Goal: Task Accomplishment & Management: Use online tool/utility

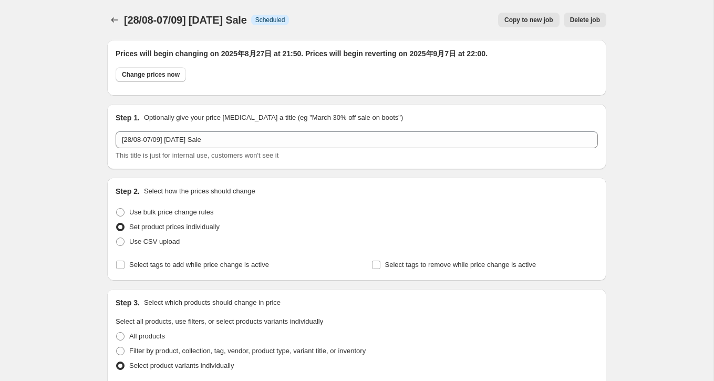
select select "577536138"
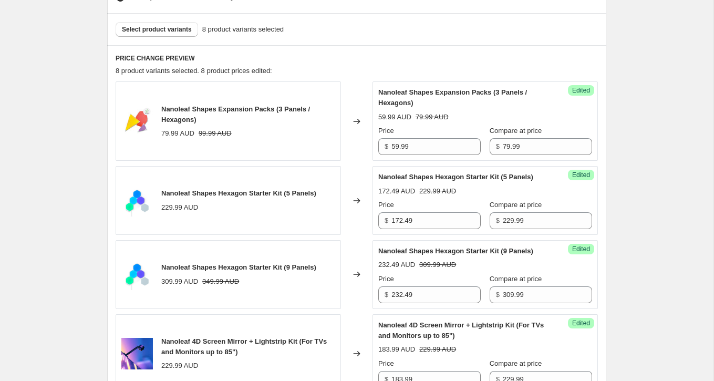
scroll to position [378, 0]
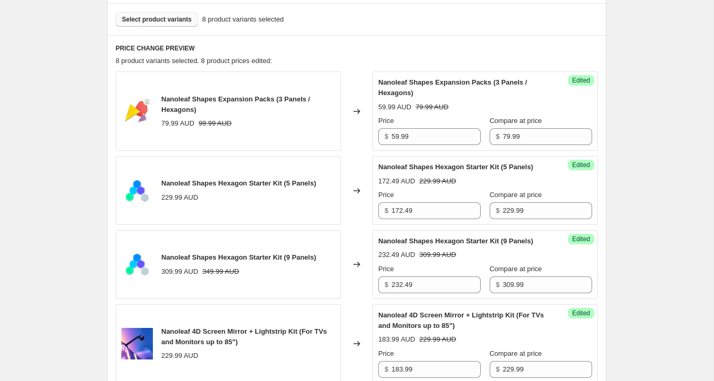
click at [166, 25] on button "Select product variants" at bounding box center [157, 19] width 82 height 15
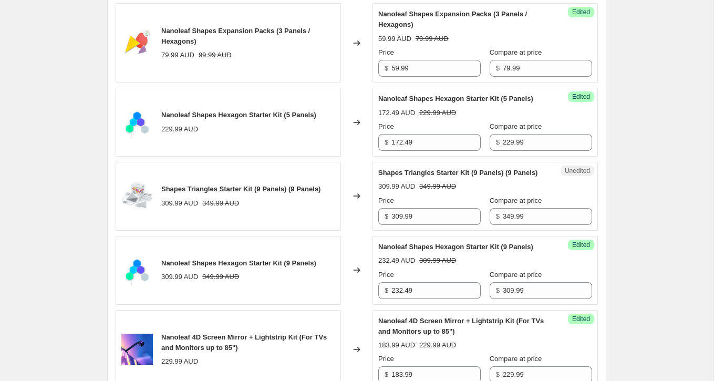
scroll to position [452, 0]
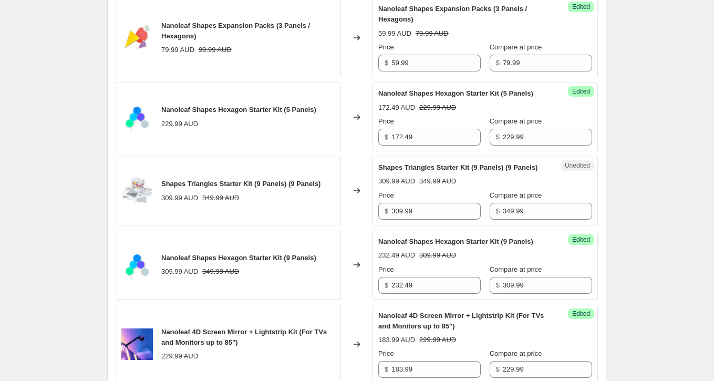
click at [429, 225] on div "Unedited Shapes Triangles Starter Kit (9 Panels) (9 Panels) 309.99 AUD 349.99 A…" at bounding box center [484, 191] width 225 height 69
click at [439, 220] on div "Price $ 309.99" at bounding box center [429, 204] width 102 height 29
click at [439, 220] on input "309.99" at bounding box center [435, 211] width 89 height 17
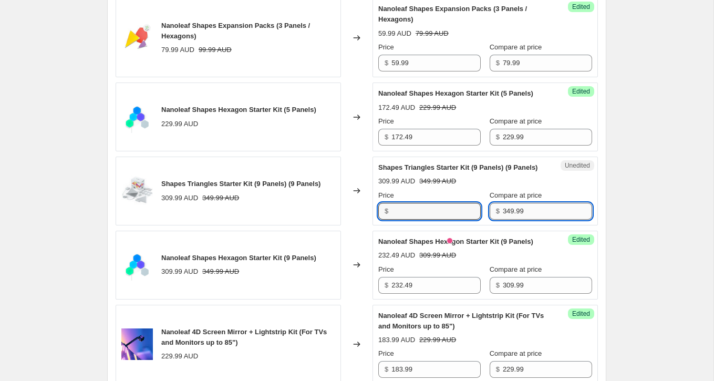
type input "309.99"
click at [515, 220] on input "349.99" at bounding box center [547, 211] width 89 height 17
paste input "0"
type input "309.99"
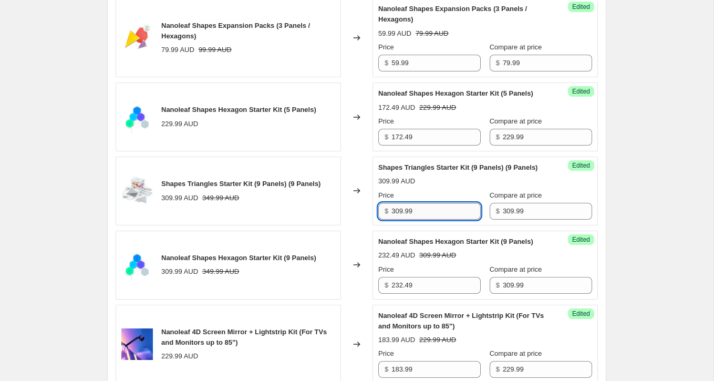
click at [428, 220] on input "309.99" at bounding box center [435, 211] width 89 height 17
paste input "232.4"
type input "232.49"
click at [452, 187] on div "309.99 AUD" at bounding box center [485, 181] width 214 height 11
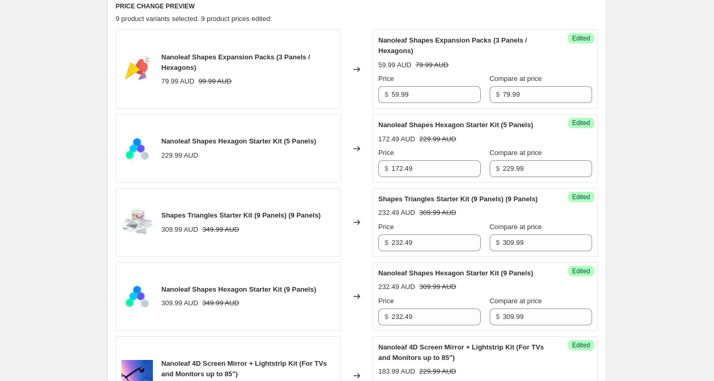
scroll to position [312, 0]
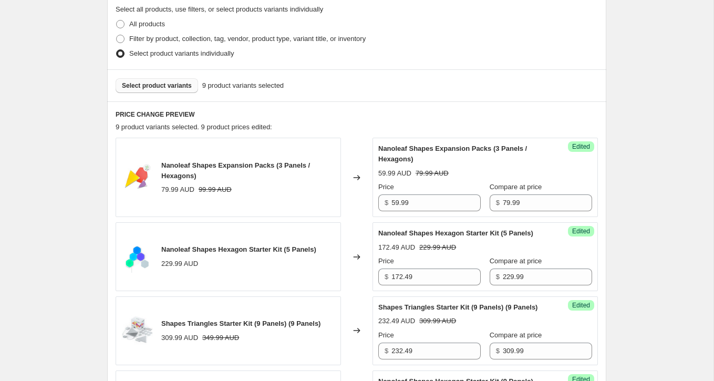
click at [171, 90] on button "Select product variants" at bounding box center [157, 85] width 82 height 15
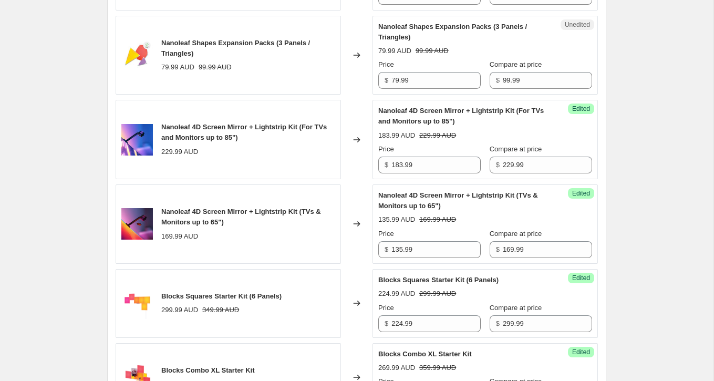
scroll to position [741, 0]
click at [432, 88] on input "79.99" at bounding box center [435, 79] width 89 height 17
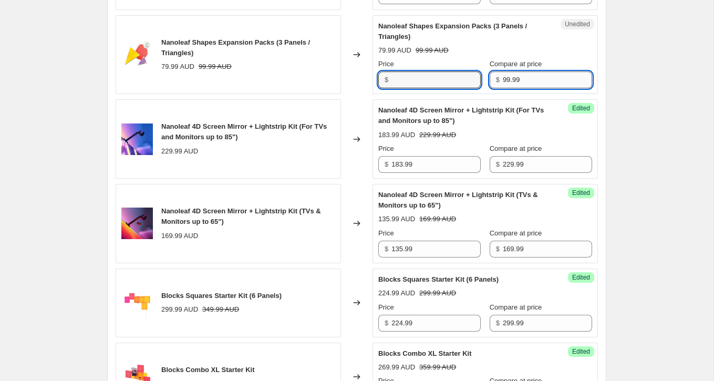
type input "79.99"
click at [515, 88] on input "99.99" at bounding box center [547, 79] width 89 height 17
paste input "7"
type input "79.99"
click at [434, 88] on input "79.99" at bounding box center [435, 79] width 89 height 17
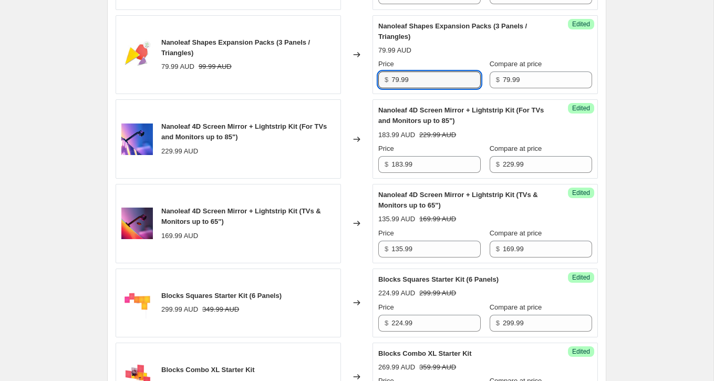
paste input "5"
type input "59.99"
click at [458, 69] on div "Price" at bounding box center [429, 64] width 102 height 11
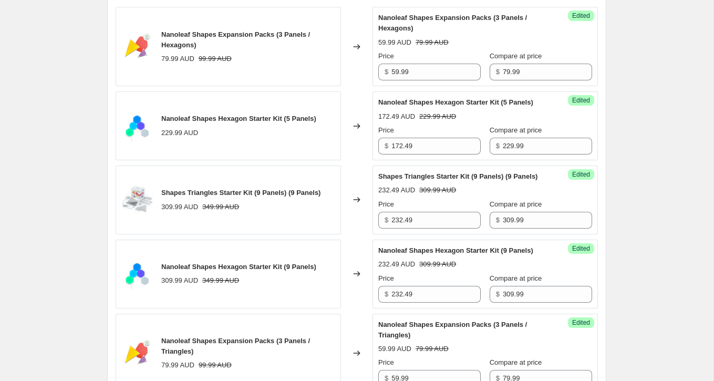
scroll to position [305, 0]
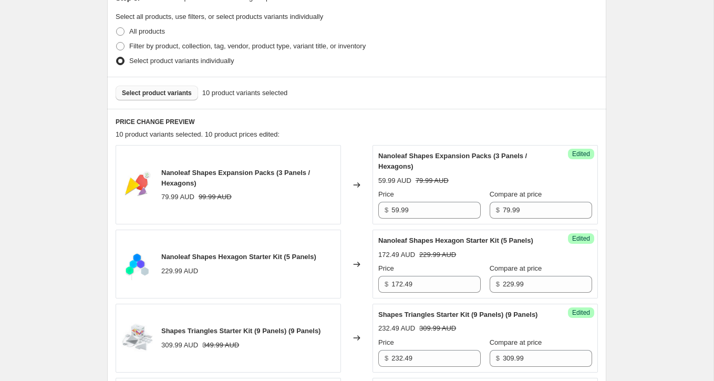
click at [154, 94] on span "Select product variants" at bounding box center [157, 93] width 70 height 8
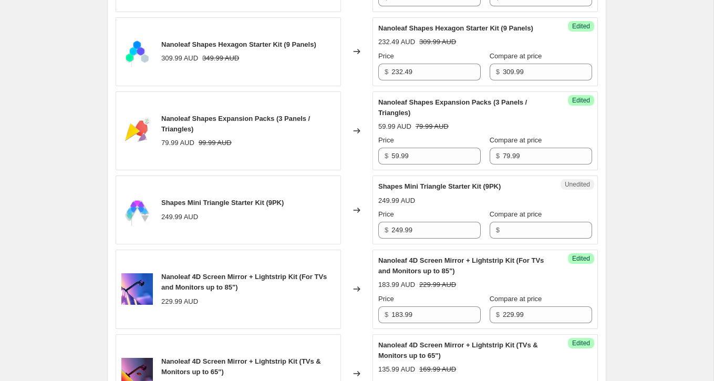
scroll to position [713, 0]
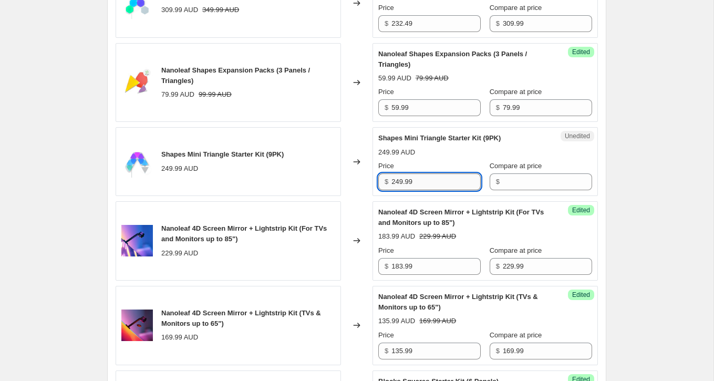
click at [458, 190] on input "249.99" at bounding box center [435, 181] width 89 height 17
type input "249.99"
click at [521, 190] on input "Compare at price" at bounding box center [547, 181] width 89 height 17
paste input "249.99"
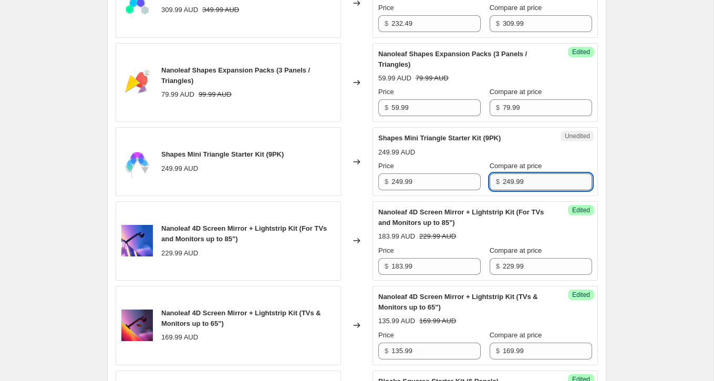
type input "249.99"
click at [441, 190] on input "249.99" at bounding box center [435, 181] width 89 height 17
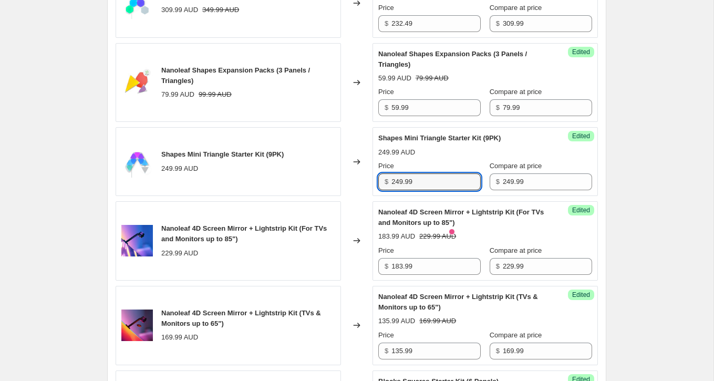
paste input "187.4"
type input "187.49"
click at [464, 171] on div "Price" at bounding box center [429, 166] width 102 height 11
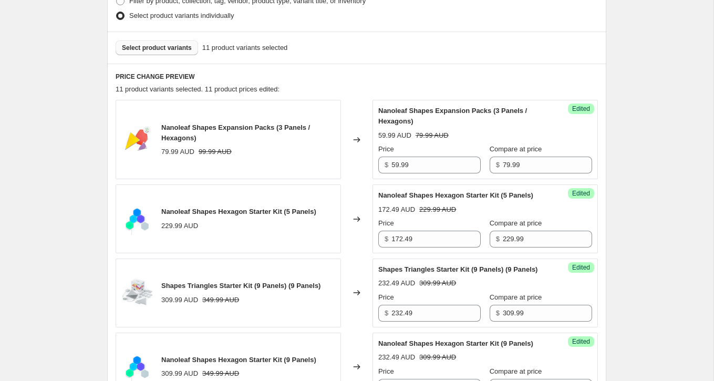
scroll to position [341, 0]
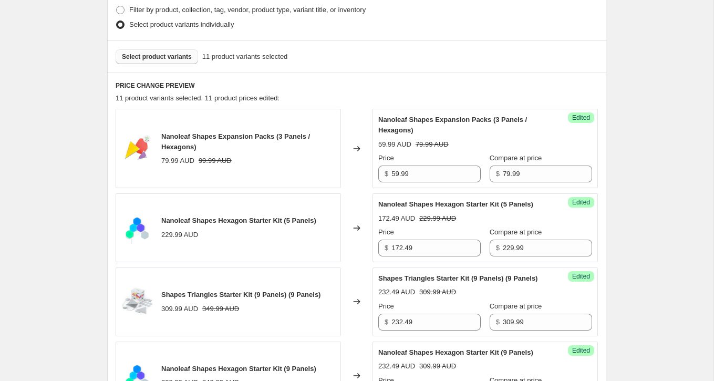
click at [161, 55] on span "Select product variants" at bounding box center [157, 57] width 70 height 8
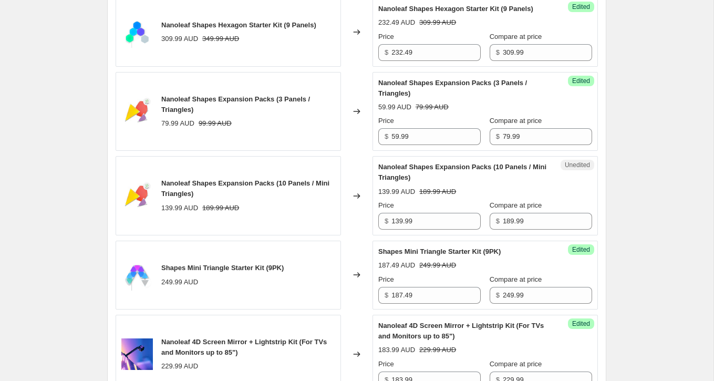
scroll to position [731, 0]
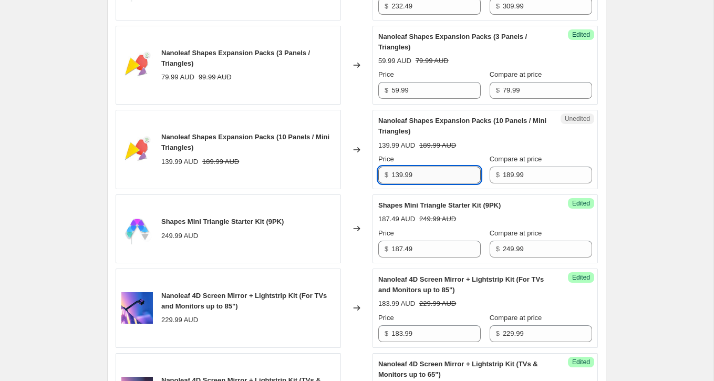
click at [449, 183] on input "139.99" at bounding box center [435, 175] width 89 height 17
type input "139.99"
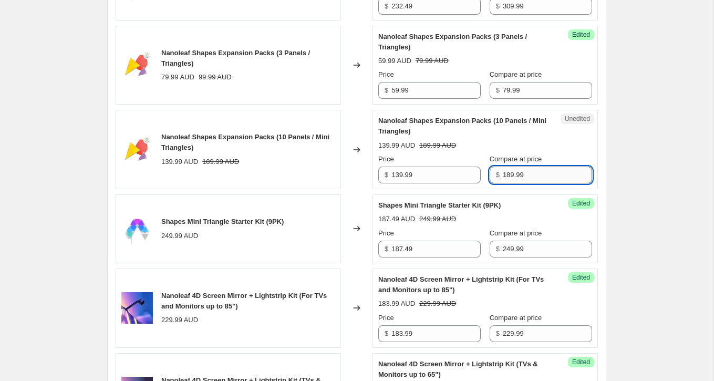
click at [529, 183] on input "189.99" at bounding box center [547, 175] width 89 height 17
paste input "3"
type input "139.99"
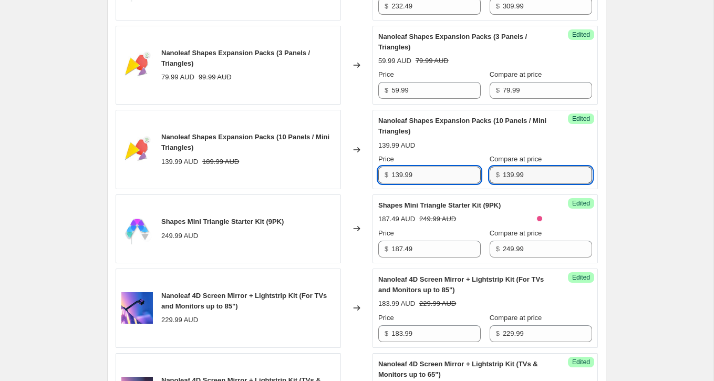
click at [451, 183] on input "139.99" at bounding box center [435, 175] width 89 height 17
paste input "04"
type input "104.99"
click at [478, 151] on div "139.99 AUD" at bounding box center [485, 145] width 214 height 11
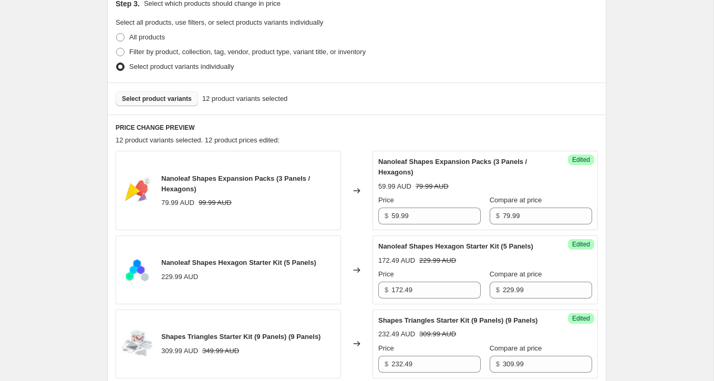
scroll to position [289, 0]
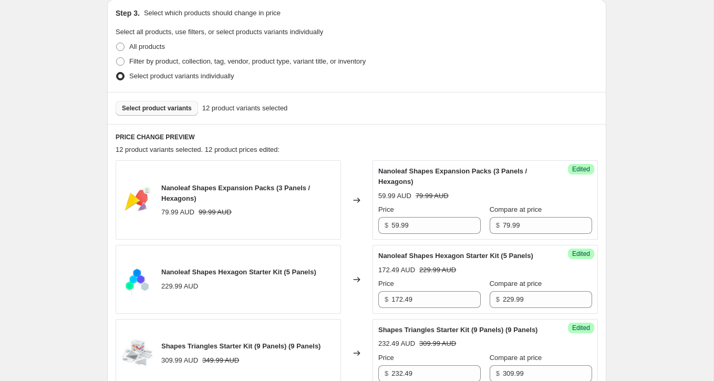
click at [149, 114] on button "Select product variants" at bounding box center [157, 108] width 82 height 15
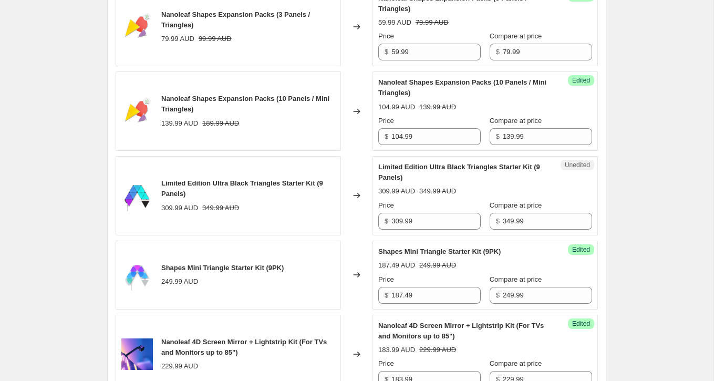
scroll to position [775, 0]
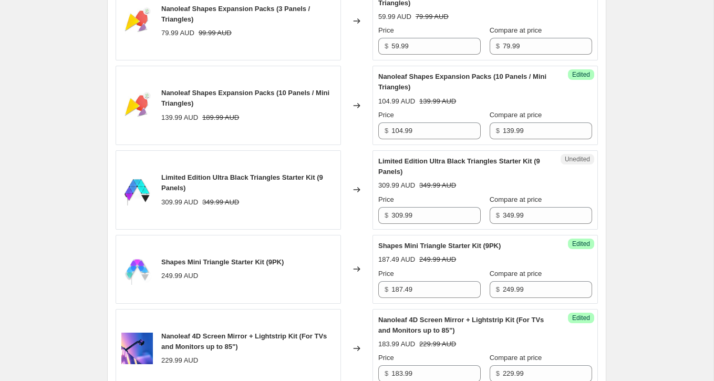
click at [463, 230] on div "Unedited Limited Edition Ultra Black Triangles Starter Kit (9 Panels) 309.99 AU…" at bounding box center [484, 189] width 225 height 79
click at [450, 224] on input "309.99" at bounding box center [435, 215] width 89 height 17
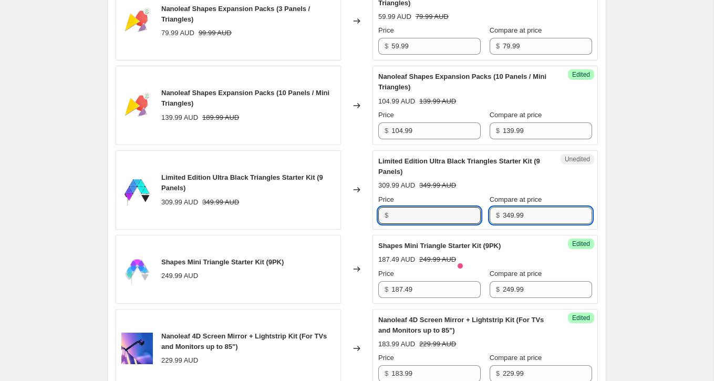
type input "309.99"
click at [525, 224] on input "349.99" at bounding box center [547, 215] width 89 height 17
paste input "0"
type input "309.99"
click at [603, 236] on div "PRICE CHANGE PREVIEW 13 product variants selected. 12 product prices edited: Na…" at bounding box center [356, 190] width 499 height 1102
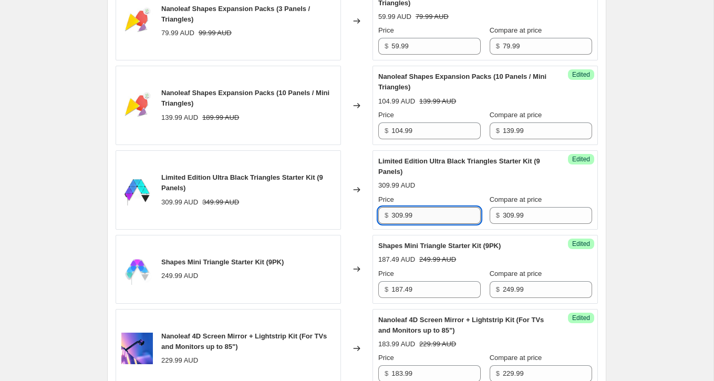
click at [439, 224] on input "309.99" at bounding box center [435, 215] width 89 height 17
paste input "232.4"
type input "232.49"
click at [538, 202] on div "Limited Edition Ultra Black Triangles Starter Kit (9 Panels) 232.49 AUD 309.99 …" at bounding box center [485, 190] width 214 height 68
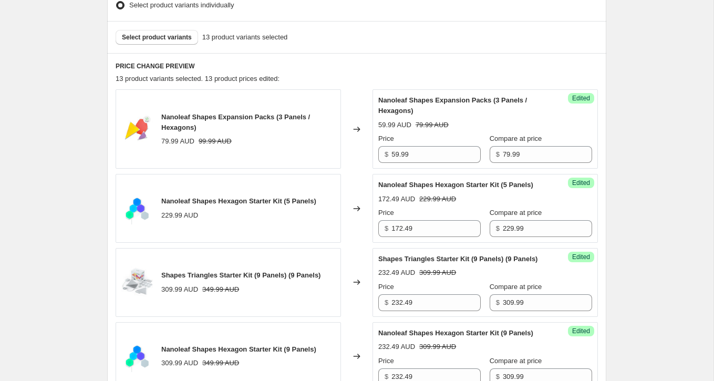
scroll to position [338, 0]
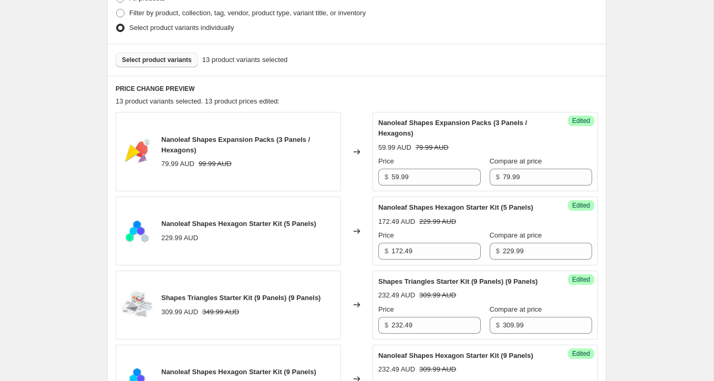
click at [185, 60] on span "Select product variants" at bounding box center [157, 60] width 70 height 8
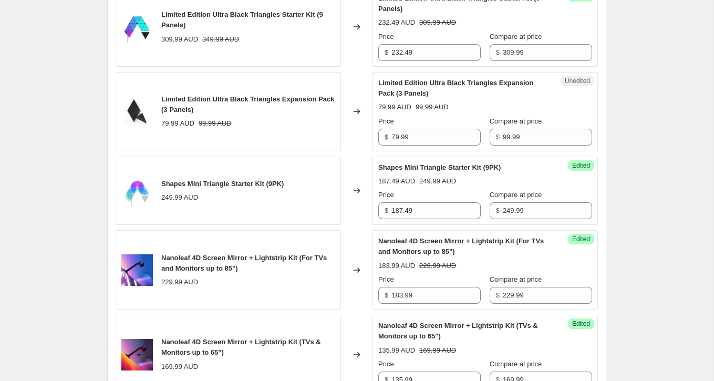
scroll to position [1009, 0]
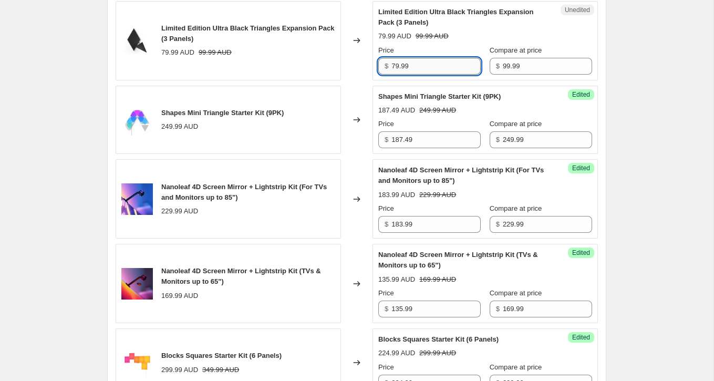
click at [422, 75] on input "79.99" at bounding box center [435, 66] width 89 height 17
type input "79.99"
click at [527, 75] on input "99.99" at bounding box center [547, 66] width 89 height 17
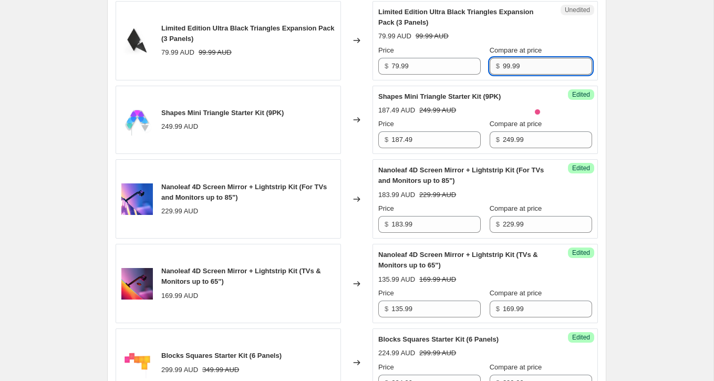
paste input "7"
type input "79.99"
click at [639, 101] on div "[28/08-07/09] [DATE] Sale. This page is ready [28/08-07/09] [DATE] Sale Info Sc…" at bounding box center [356, 52] width 713 height 2123
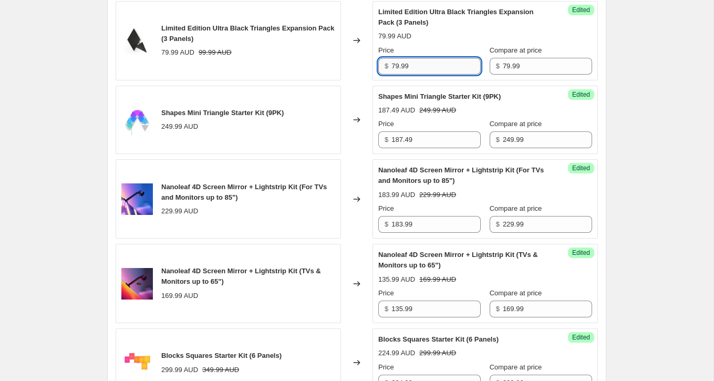
click at [444, 75] on input "79.99" at bounding box center [435, 66] width 89 height 17
paste input "5"
type input "59.99"
click at [479, 71] on div "Limited Edition Ultra Black Triangles Expansion Pack (3 Panels) 79.99 AUD Price…" at bounding box center [485, 41] width 214 height 68
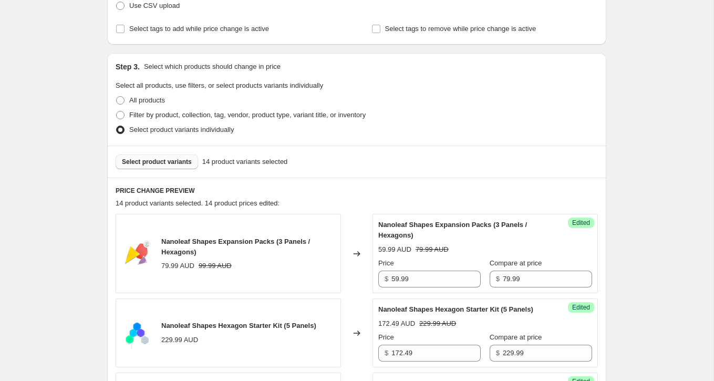
scroll to position [226, 0]
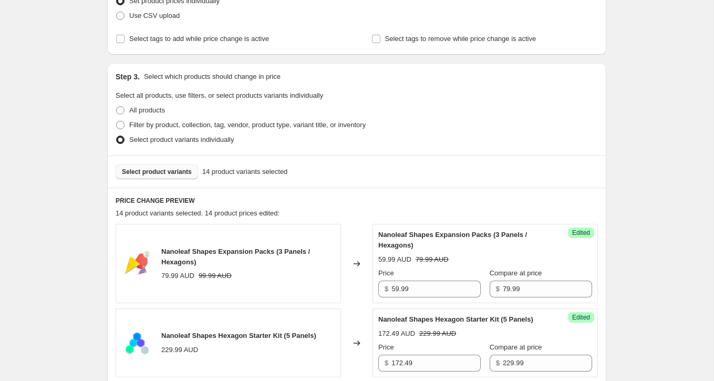
click at [177, 172] on span "Select product variants" at bounding box center [157, 172] width 70 height 8
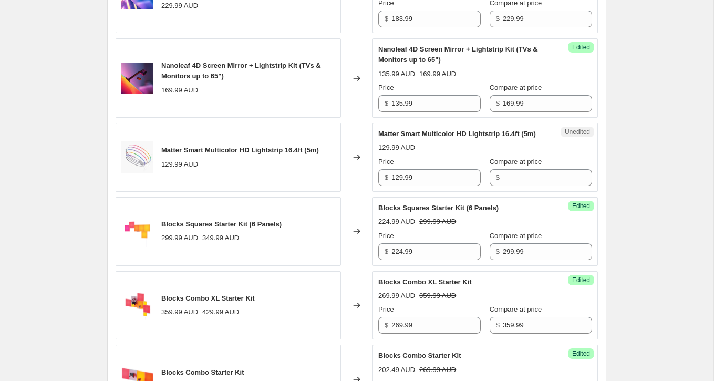
scroll to position [1233, 0]
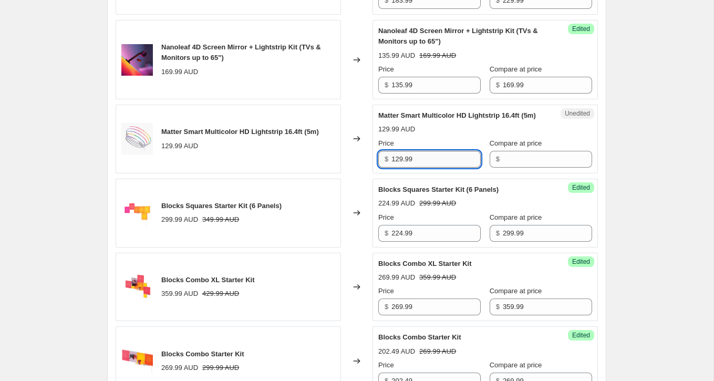
click at [429, 168] on input "129.99" at bounding box center [435, 159] width 89 height 17
type input "129.99"
click at [519, 168] on input "Compare at price" at bounding box center [547, 159] width 89 height 17
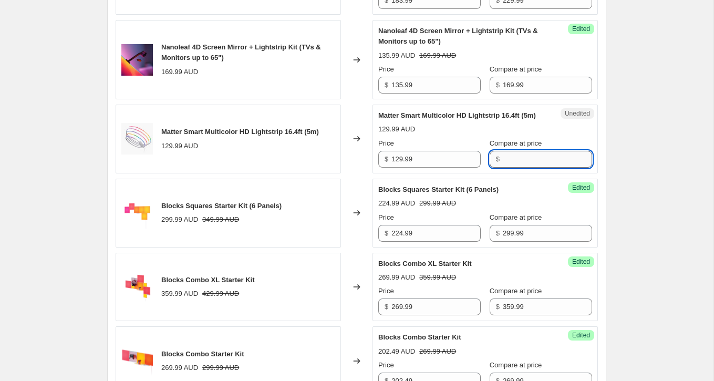
paste input "129.99"
type input "129.99"
click at [517, 168] on input "129.99" at bounding box center [547, 159] width 89 height 17
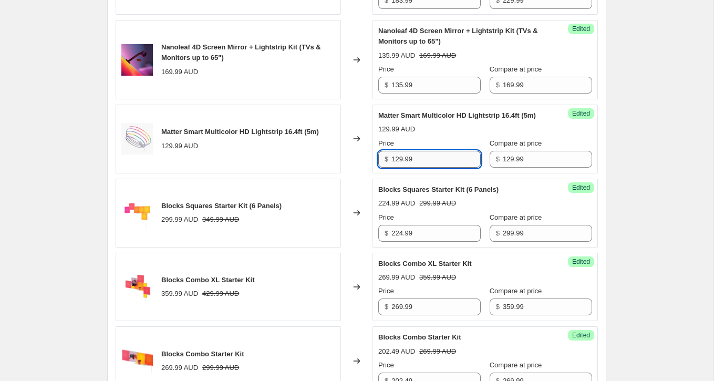
click at [439, 168] on input "129.99" at bounding box center [435, 159] width 89 height 17
paste input "96.7"
type input "96.79"
click at [472, 134] on div "129.99 AUD" at bounding box center [485, 129] width 214 height 11
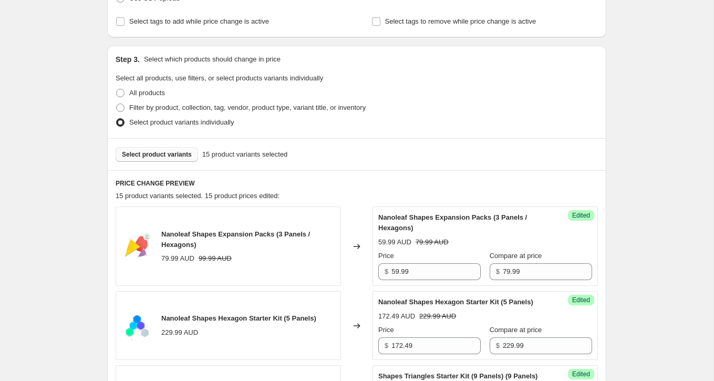
scroll to position [221, 0]
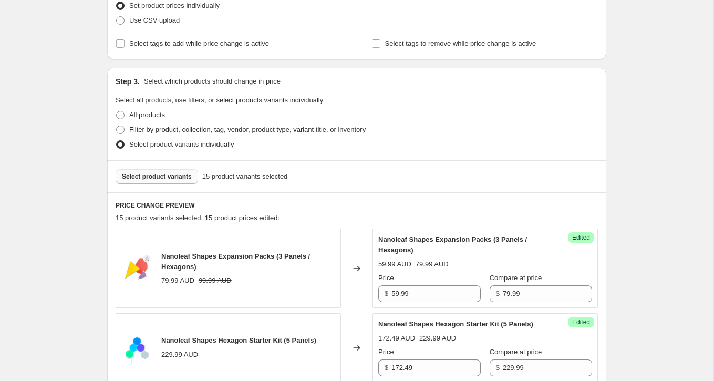
click at [177, 174] on span "Select product variants" at bounding box center [157, 176] width 70 height 8
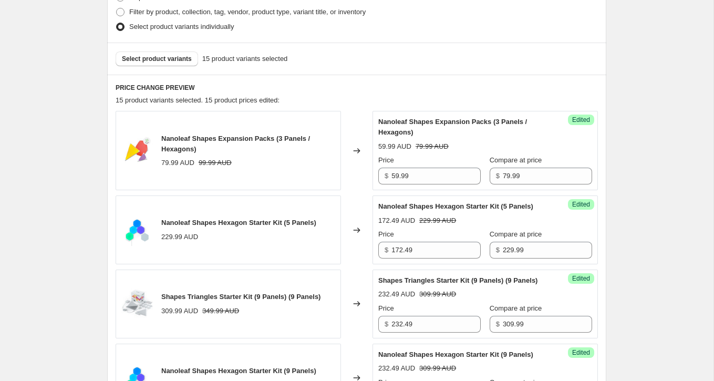
scroll to position [287, 0]
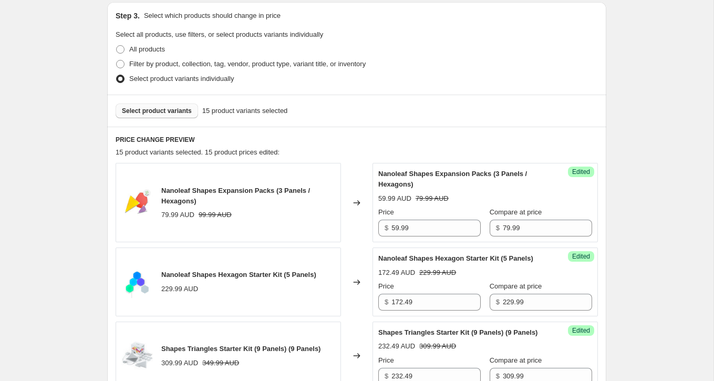
click at [190, 110] on span "Select product variants" at bounding box center [157, 111] width 70 height 8
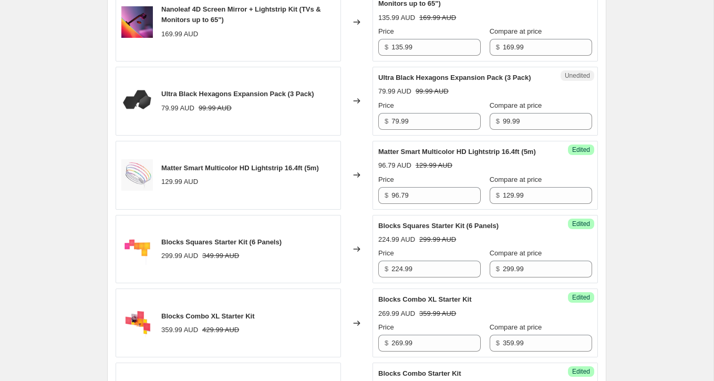
scroll to position [1285, 0]
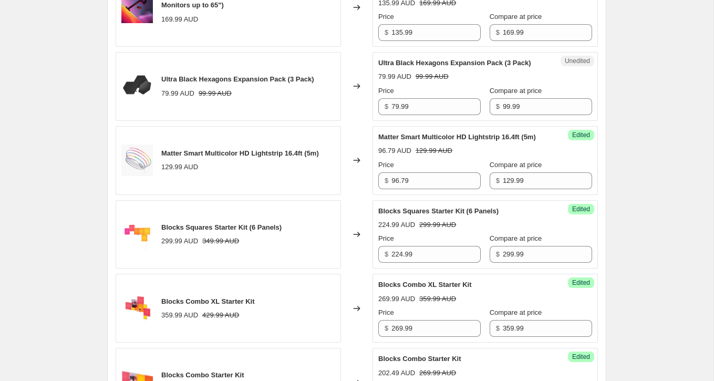
click at [450, 121] on div "Unedited Ultra Black Hexagons Expansion Pack (3 Pack) 79.99 AUD 99.99 AUD Price…" at bounding box center [484, 86] width 225 height 69
click at [450, 115] on input "79.99" at bounding box center [435, 106] width 89 height 17
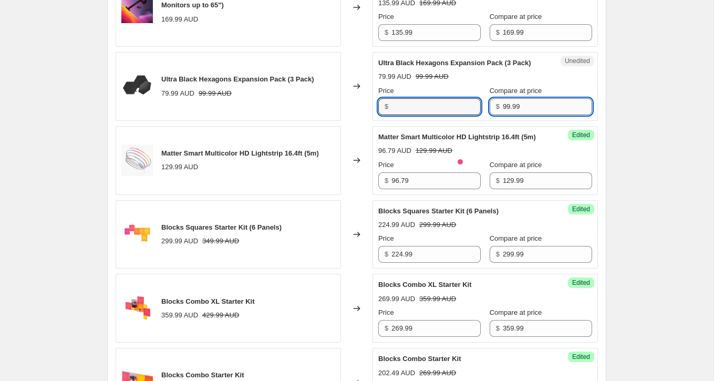
type input "79.99"
click at [520, 115] on input "99.99" at bounding box center [547, 106] width 89 height 17
paste input "7"
type input "79.99"
click at [417, 115] on input "79.99" at bounding box center [435, 106] width 89 height 17
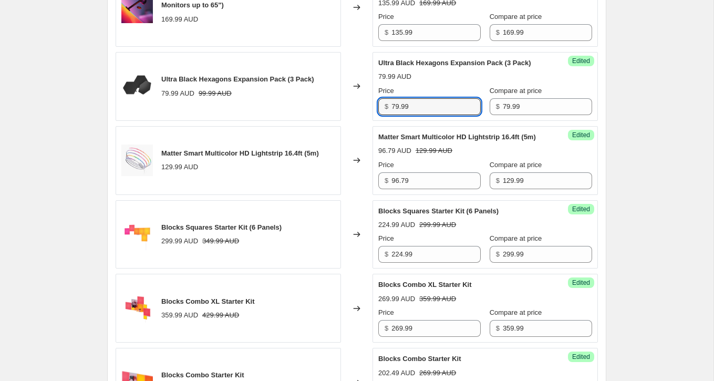
paste input "5"
type input "59.99"
click at [468, 115] on div "Ultra Black Hexagons Expansion Pack (3 Pack) 79.99 AUD Price $ 59.99 Compare at…" at bounding box center [485, 86] width 214 height 57
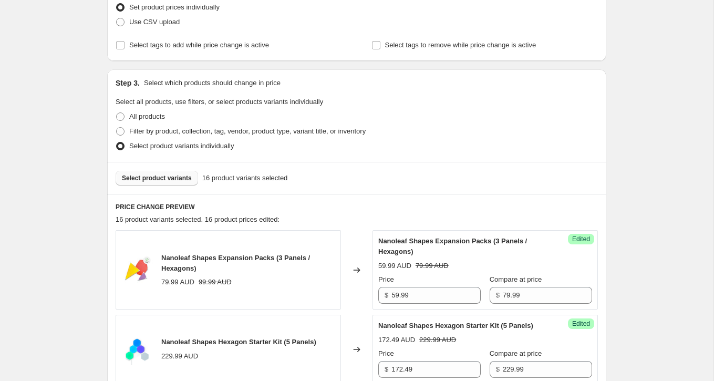
scroll to position [213, 0]
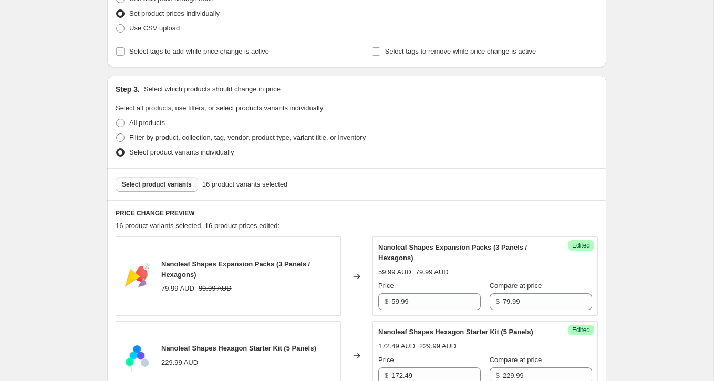
click at [177, 183] on span "Select product variants" at bounding box center [157, 184] width 70 height 8
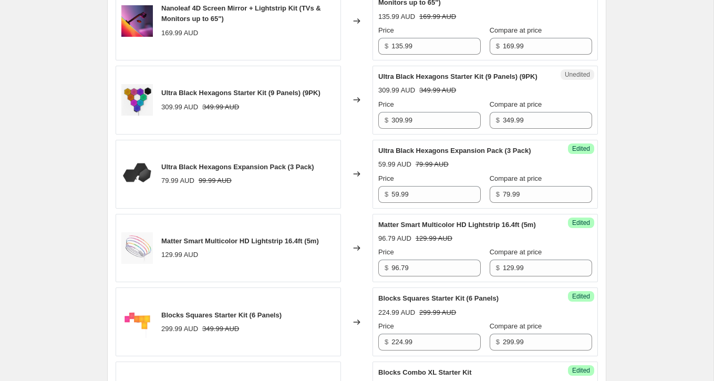
scroll to position [1229, 0]
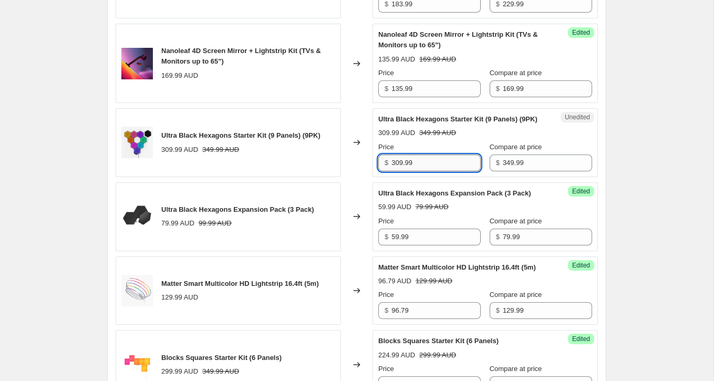
click at [435, 171] on input "309.99" at bounding box center [435, 162] width 89 height 17
type input "309.99"
click at [507, 171] on input "349.99" at bounding box center [547, 162] width 89 height 17
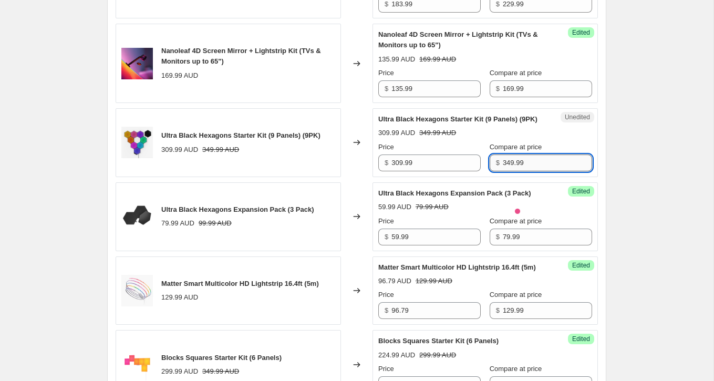
paste input "0"
type input "309.99"
click at [427, 171] on input "309.99" at bounding box center [435, 162] width 89 height 17
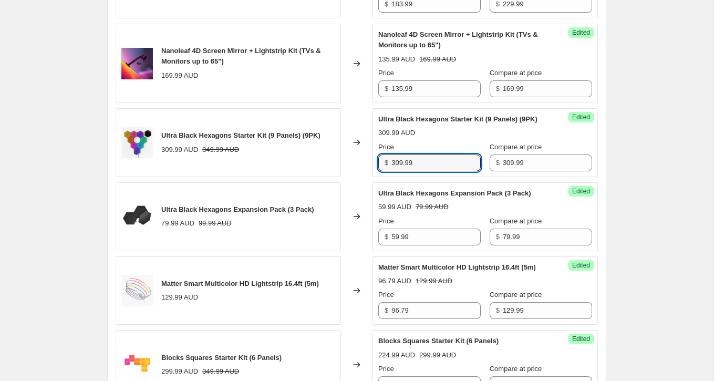
paste input "232.4"
type input "232.49"
click at [479, 163] on div "Ultra Black Hexagons Starter Kit (9 Panels) (9PK) 309.99 AUD Price $ 232.49 Com…" at bounding box center [485, 142] width 214 height 57
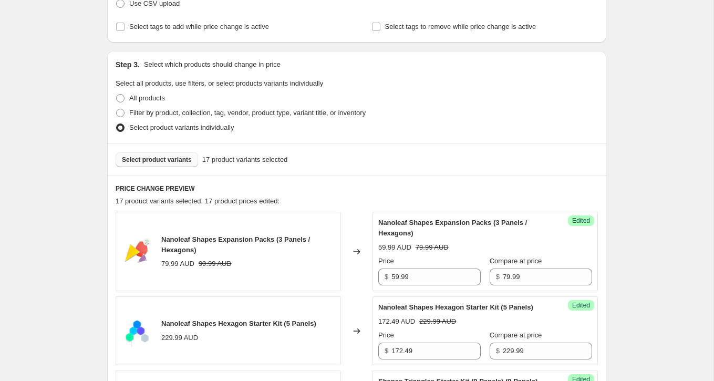
scroll to position [212, 0]
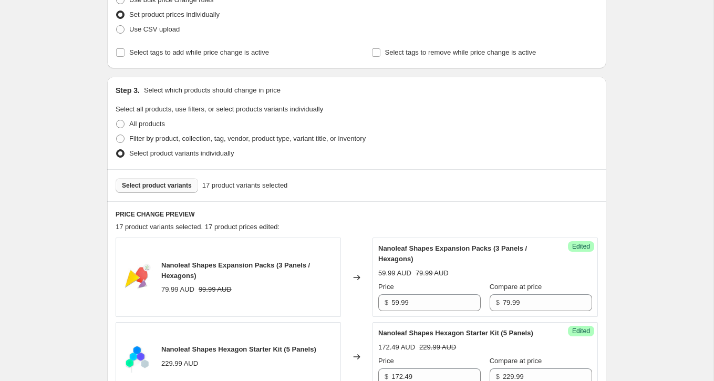
click at [162, 188] on span "Select product variants" at bounding box center [157, 185] width 70 height 8
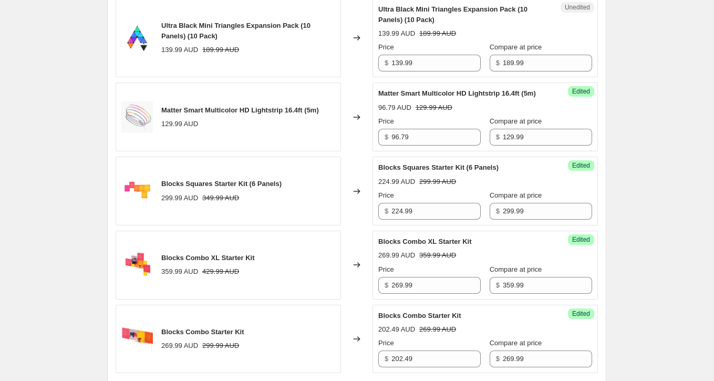
scroll to position [1493, 0]
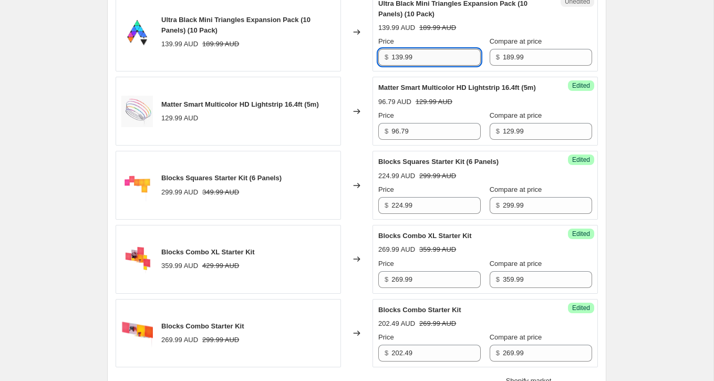
click at [438, 66] on input "139.99" at bounding box center [435, 57] width 89 height 17
type input "139.99"
click at [514, 66] on input "189.99" at bounding box center [547, 57] width 89 height 17
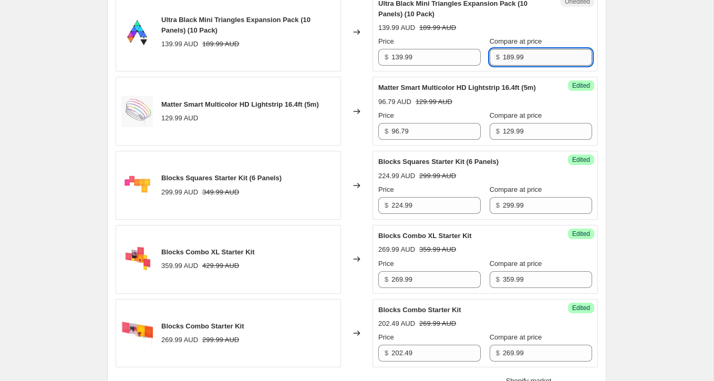
paste input "3"
type input "139.99"
click at [434, 66] on input "139.99" at bounding box center [435, 57] width 89 height 17
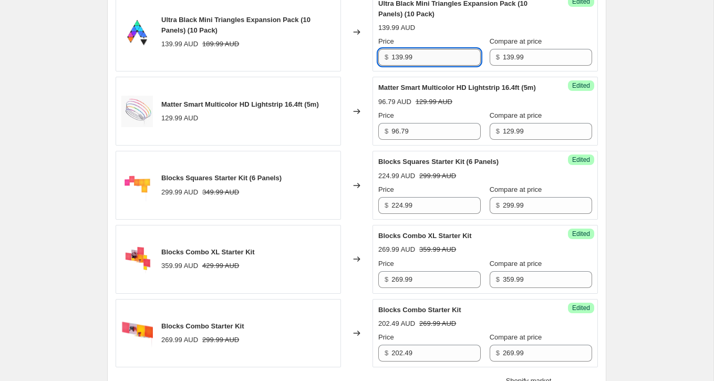
paste input "04"
type input "104.99"
click at [477, 33] on div "104.99 AUD 139.99 AUD" at bounding box center [485, 28] width 214 height 11
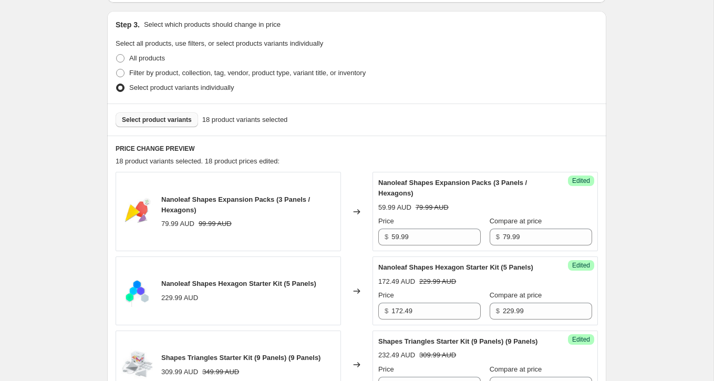
scroll to position [289, 0]
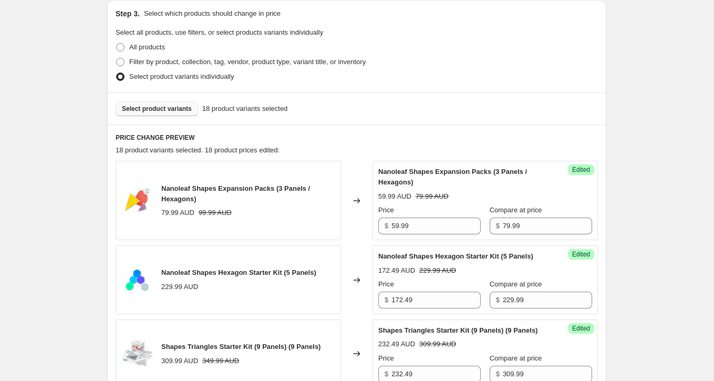
click at [167, 106] on span "Select product variants" at bounding box center [157, 109] width 70 height 8
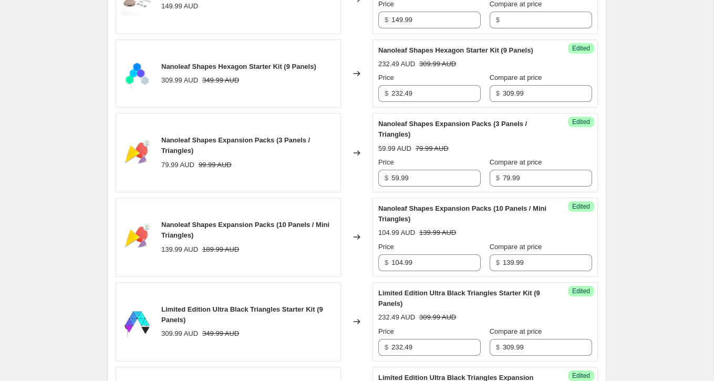
scroll to position [692, 0]
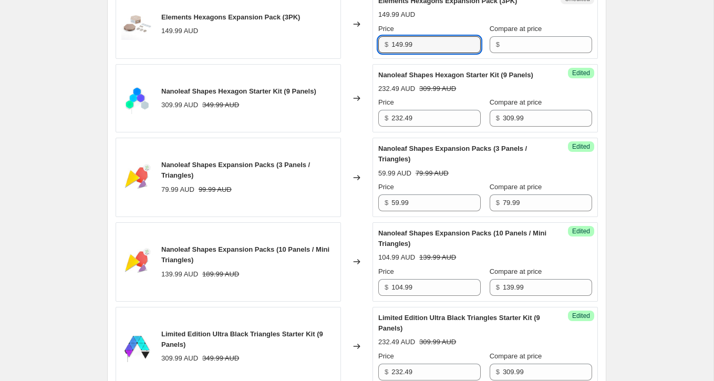
drag, startPoint x: 429, startPoint y: 60, endPoint x: 331, endPoint y: 60, distance: 97.7
click at [331, 59] on div "Elements Hexagons Expansion Pack (3PK) 149.99 AUD Changed to Unedited Elements …" at bounding box center [357, 24] width 482 height 69
click at [517, 53] on input "Compare at price" at bounding box center [547, 44] width 89 height 17
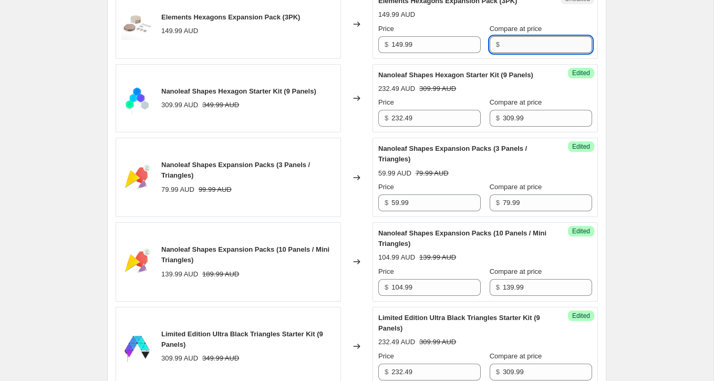
paste input "149.99"
paste input "1"
type input "119.99"
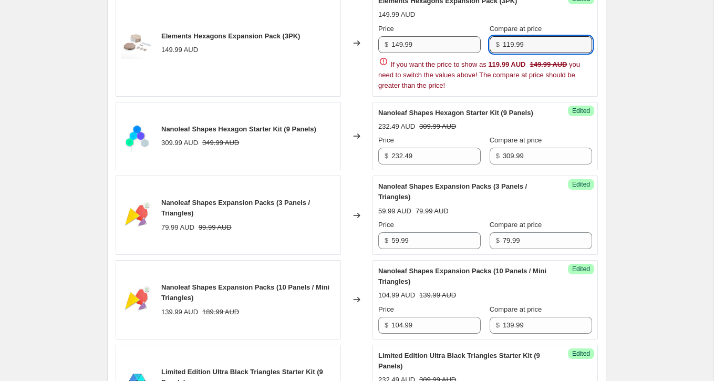
drag, startPoint x: 537, startPoint y: 61, endPoint x: 473, endPoint y: 61, distance: 63.6
click at [475, 53] on div "Price $ 149.99 Compare at price $ 119.99" at bounding box center [485, 38] width 214 height 29
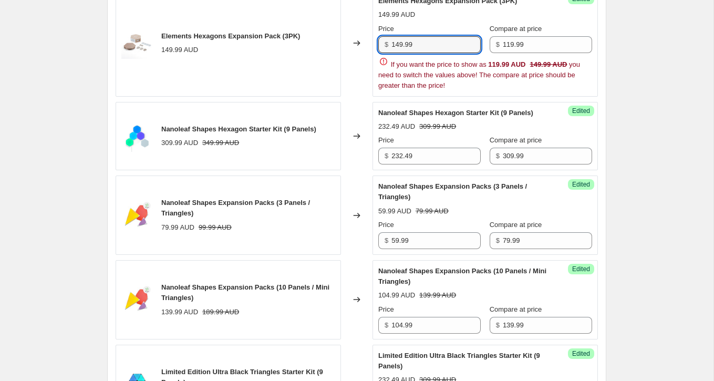
drag, startPoint x: 430, startPoint y: 67, endPoint x: 342, endPoint y: 66, distance: 88.3
click at [345, 66] on div "Elements Hexagons Expansion Pack (3PK) 149.99 AUD Changed to Success Edited Ele…" at bounding box center [357, 43] width 482 height 107
paste input "8"
type input "89.99"
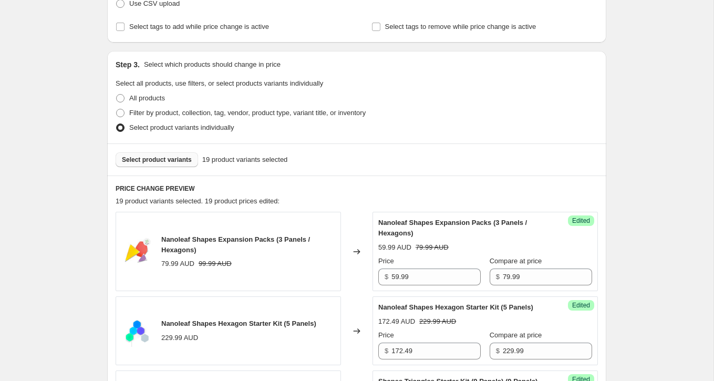
scroll to position [236, 0]
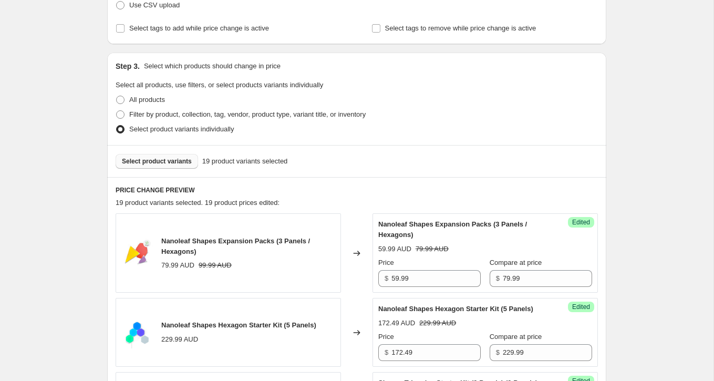
click at [185, 157] on span "Select product variants" at bounding box center [157, 161] width 70 height 8
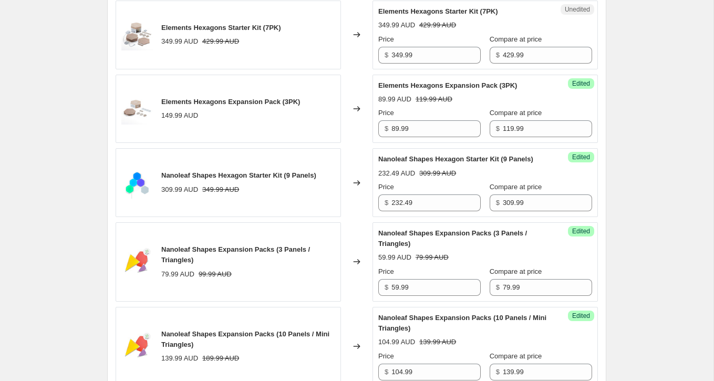
scroll to position [636, 0]
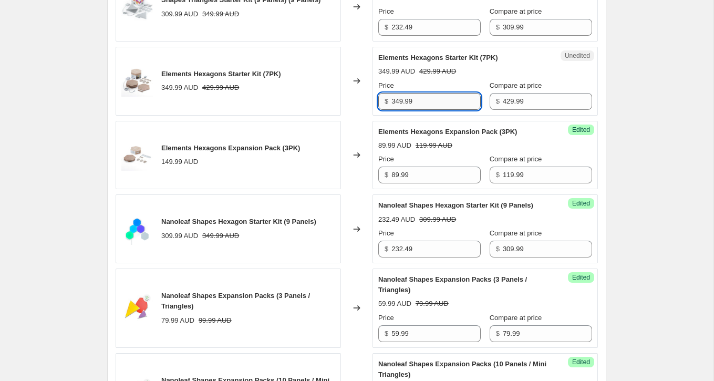
click at [438, 110] on input "349.99" at bounding box center [435, 101] width 89 height 17
type input "349.99"
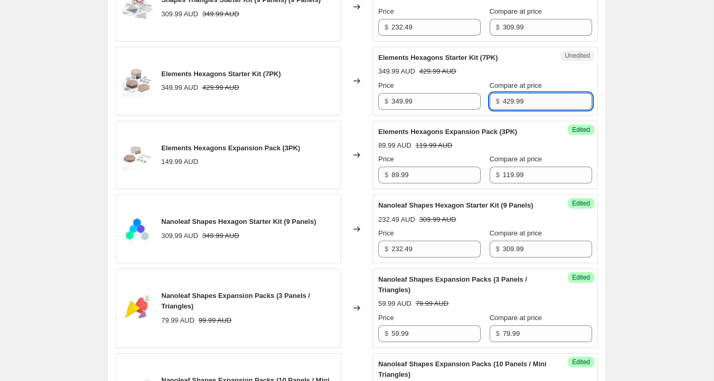
click at [505, 110] on input "429.99" at bounding box center [547, 101] width 89 height 17
paste input "34"
type input "349.99"
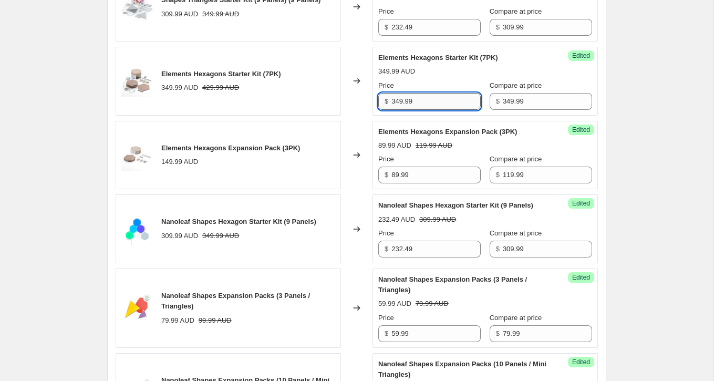
click at [442, 110] on input "349.99" at bounding box center [435, 101] width 89 height 17
paste input "262.4"
type input "262.49"
click at [449, 91] on div "Price" at bounding box center [429, 85] width 102 height 11
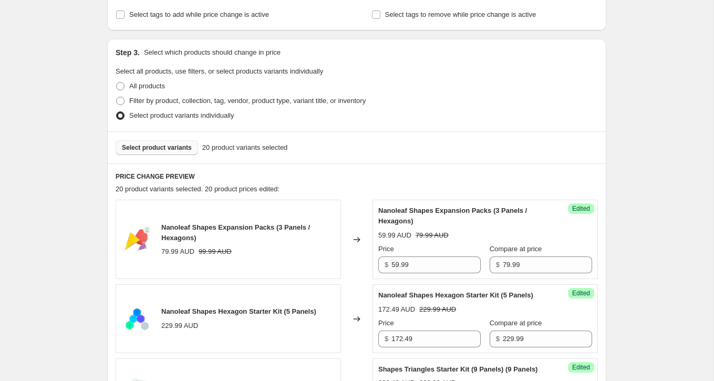
scroll to position [245, 0]
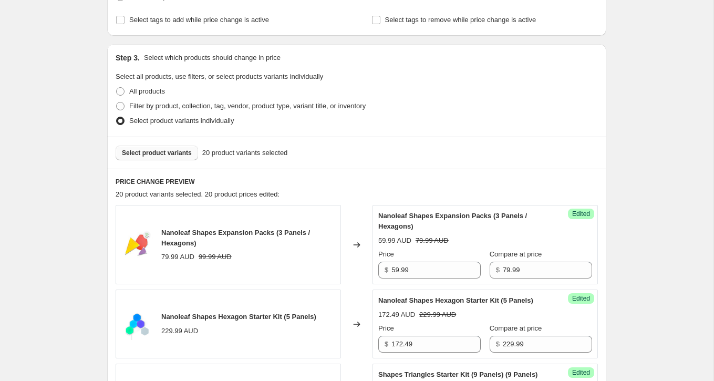
click at [172, 153] on span "Select product variants" at bounding box center [157, 153] width 70 height 8
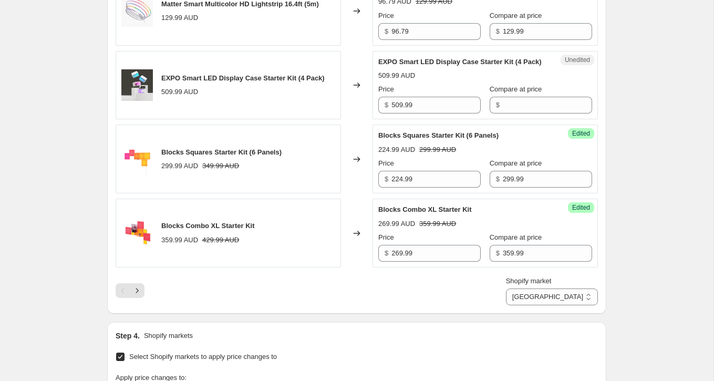
scroll to position [1679, 0]
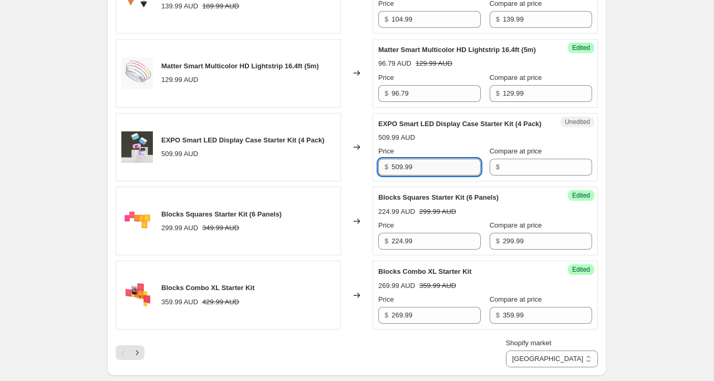
click at [430, 175] on input "509.99" at bounding box center [435, 167] width 89 height 17
type input "509.99"
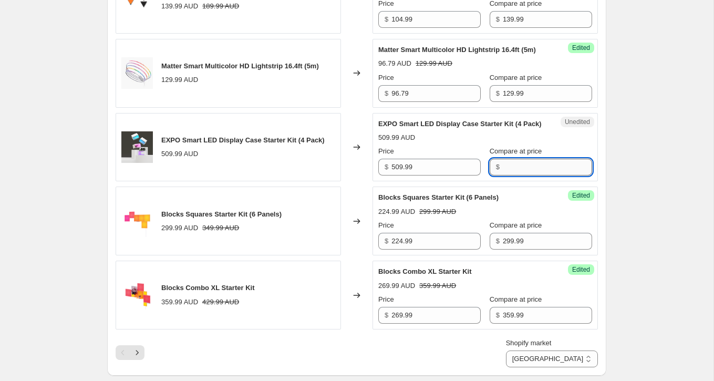
click at [507, 175] on input "Compare at price" at bounding box center [547, 167] width 89 height 17
paste input "509.99"
type input "509.99"
click at [451, 175] on input "509.99" at bounding box center [435, 167] width 89 height 17
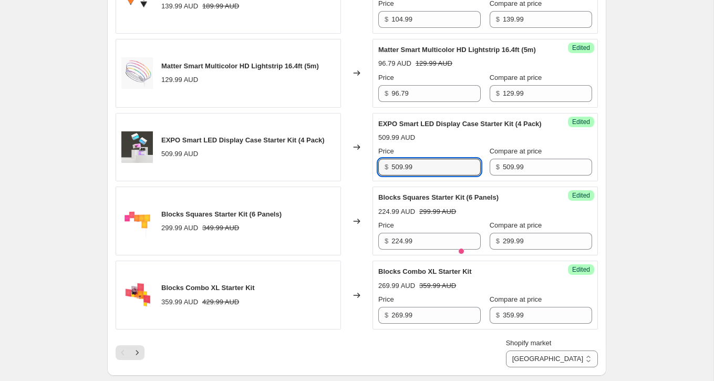
click at [461, 157] on div "Price" at bounding box center [429, 151] width 102 height 11
click at [436, 175] on input "509.99" at bounding box center [435, 167] width 89 height 17
paste input "382.4"
type input "382.49"
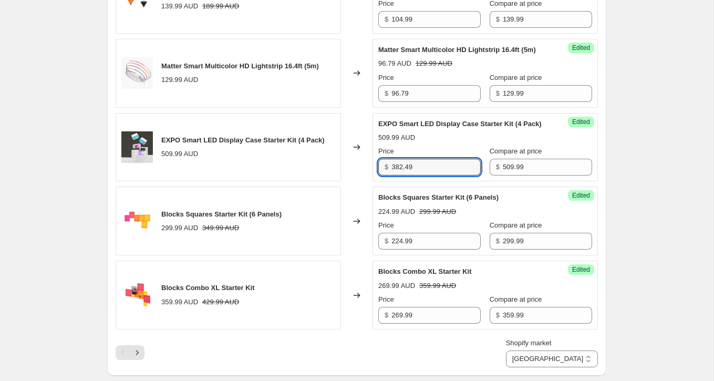
click at [438, 157] on div "Price" at bounding box center [429, 151] width 102 height 11
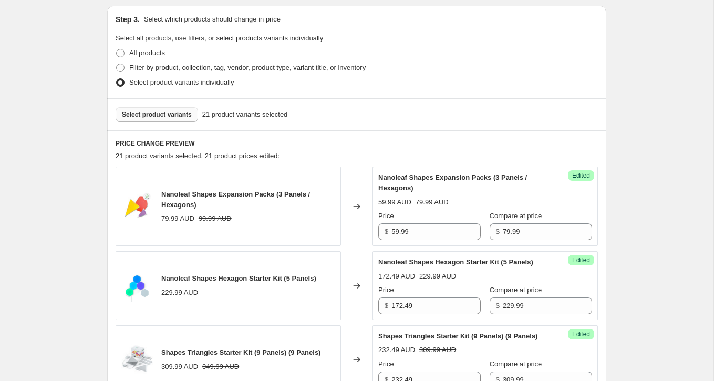
scroll to position [280, 0]
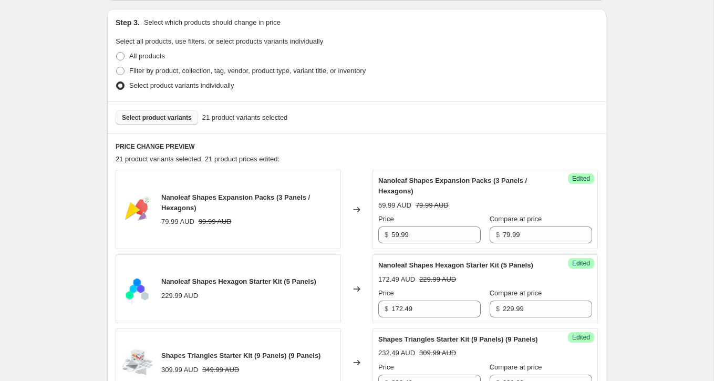
click at [146, 115] on span "Select product variants" at bounding box center [157, 117] width 70 height 8
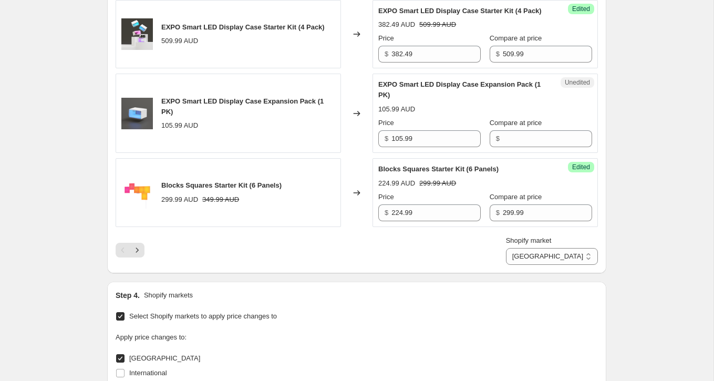
scroll to position [1801, 0]
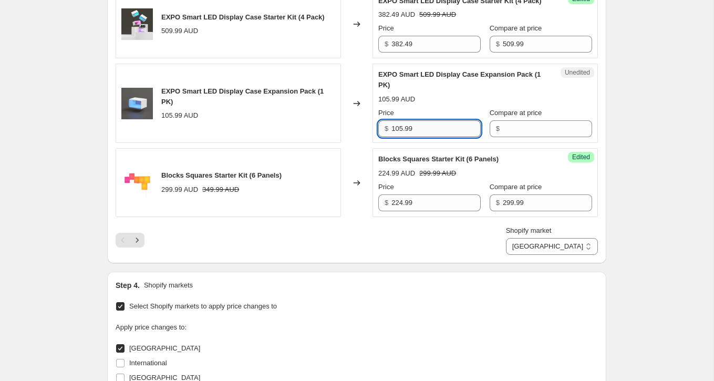
click at [445, 137] on input "105.99" at bounding box center [435, 128] width 89 height 17
type input "105.99"
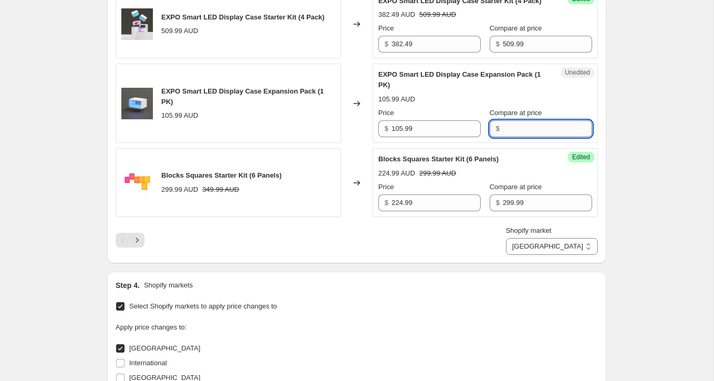
click at [514, 137] on input "Compare at price" at bounding box center [547, 128] width 89 height 17
paste input "105.99"
type input "105.99"
click at [416, 137] on input "105.99" at bounding box center [435, 128] width 89 height 17
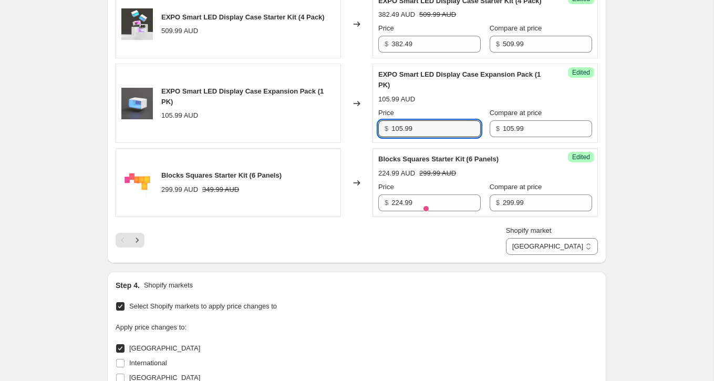
paste input "79.4"
type input "79.49"
click at [453, 137] on div "EXPO Smart LED Display Case Expansion Pack (1 PK) 105.99 AUD Price $ 79.49 Comp…" at bounding box center [485, 103] width 214 height 68
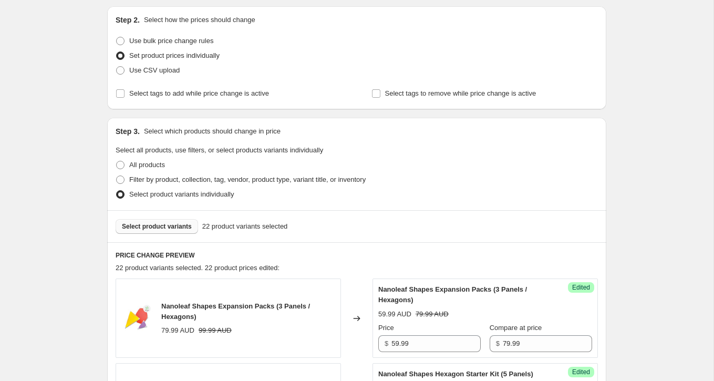
scroll to position [170, 0]
click at [159, 229] on span "Select product variants" at bounding box center [157, 227] width 70 height 8
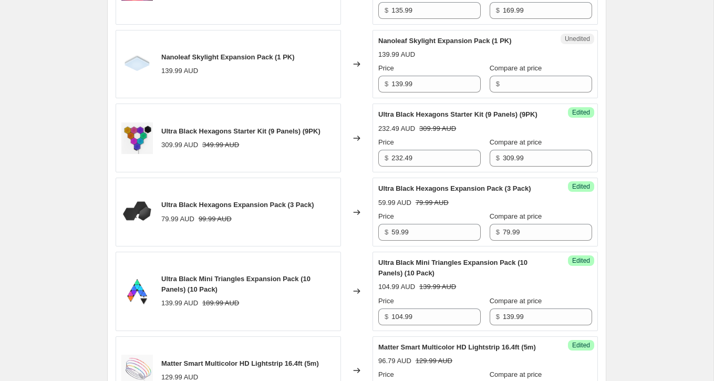
scroll to position [1460, 0]
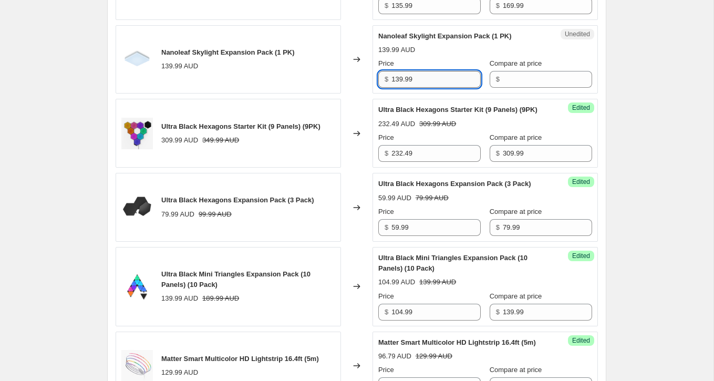
click at [421, 88] on input "139.99" at bounding box center [435, 79] width 89 height 17
type input "139.99"
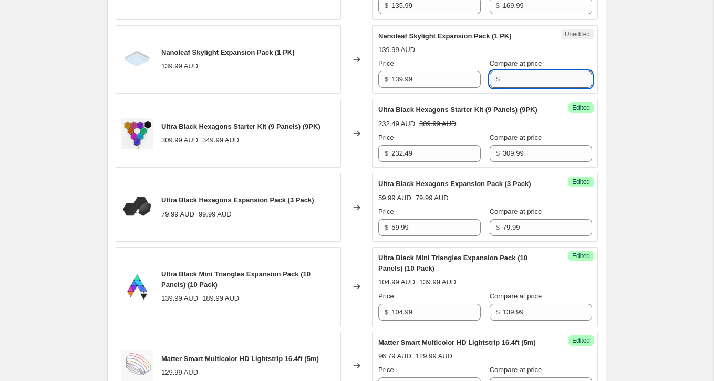
click at [521, 88] on input "Compare at price" at bounding box center [547, 79] width 89 height 17
paste input "139.99"
paste input "1"
type input "119.99"
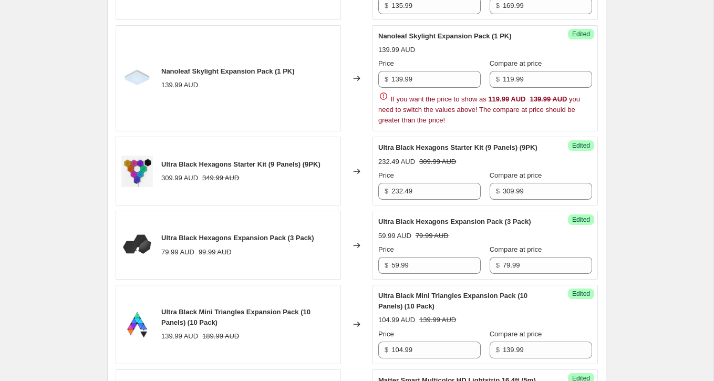
click at [532, 81] on div "Nanoleaf Skylight Expansion Pack (1 PK) 139.99 AUD Price $ 139.99 Compare at pr…" at bounding box center [485, 78] width 214 height 95
click at [454, 88] on input "139.99" at bounding box center [435, 79] width 89 height 17
paste input "8"
type input "89.99"
click at [474, 85] on div "Price $ 89.99 Compare at price $ 119.99" at bounding box center [485, 72] width 214 height 29
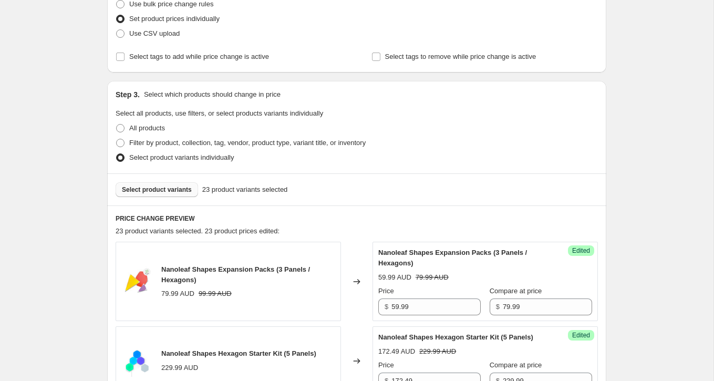
scroll to position [205, 0]
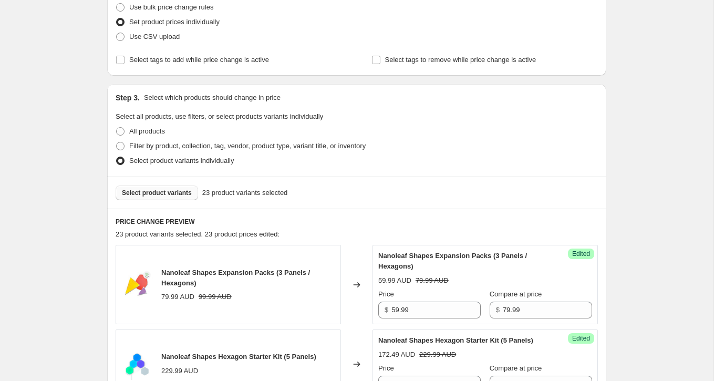
click at [182, 188] on button "Select product variants" at bounding box center [157, 192] width 82 height 15
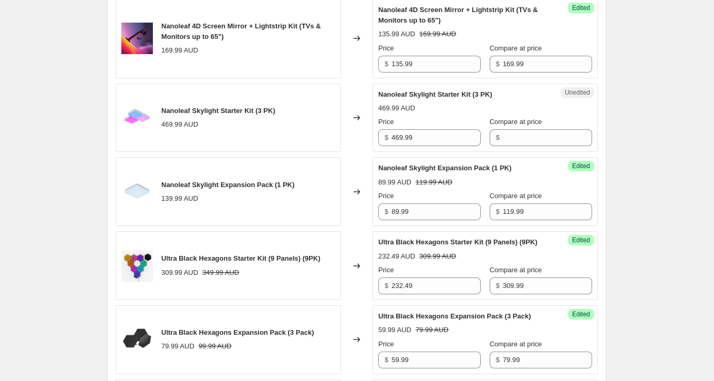
scroll to position [1403, 0]
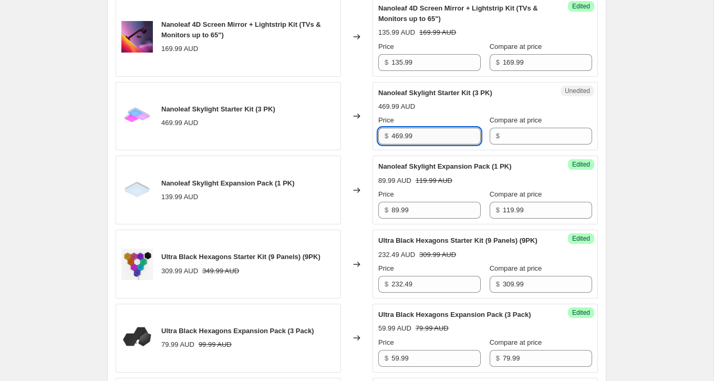
click at [421, 144] on input "469.99" at bounding box center [435, 136] width 89 height 17
type input "469.99"
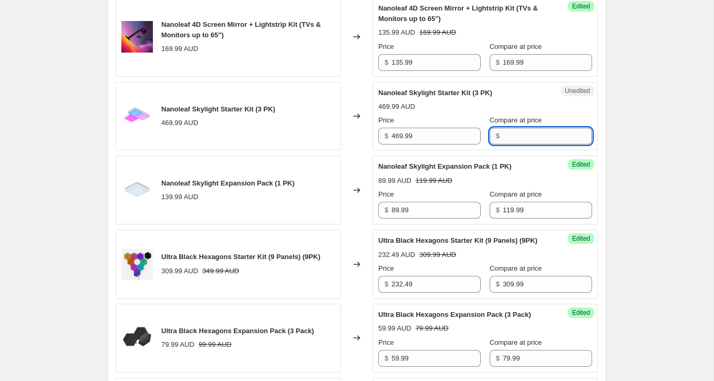
click at [505, 144] on input "Compare at price" at bounding box center [547, 136] width 89 height 17
paste input "469.99"
paste input "39"
type input "399.99"
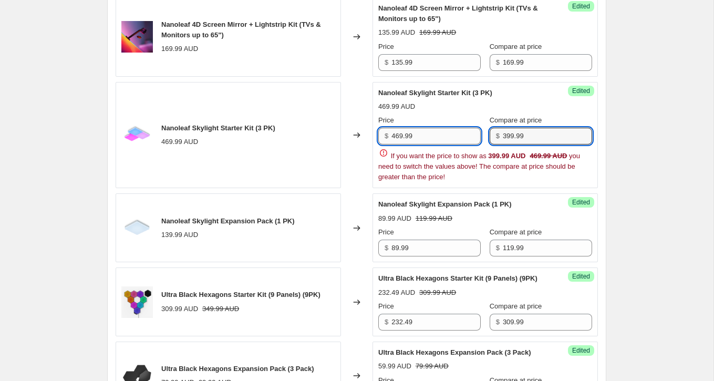
click at [424, 144] on input "469.99" at bounding box center [435, 136] width 89 height 17
paste input "39"
drag, startPoint x: 396, startPoint y: 160, endPoint x: 407, endPoint y: 168, distance: 13.9
click at [396, 144] on input "399.99" at bounding box center [435, 136] width 89 height 17
type input "299.99"
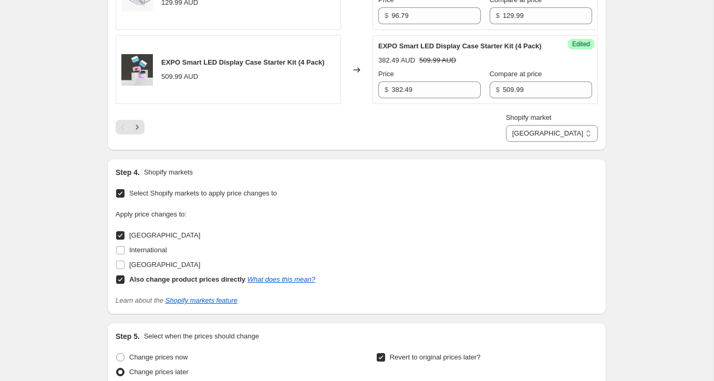
scroll to position [2261, 0]
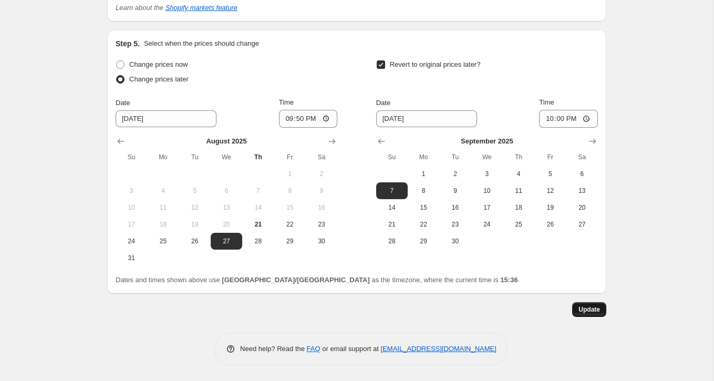
click at [593, 306] on span "Update" at bounding box center [589, 309] width 22 height 8
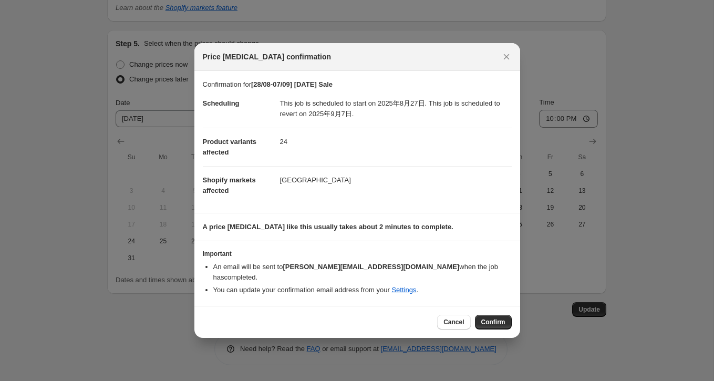
click at [492, 318] on span "Confirm" at bounding box center [493, 322] width 24 height 8
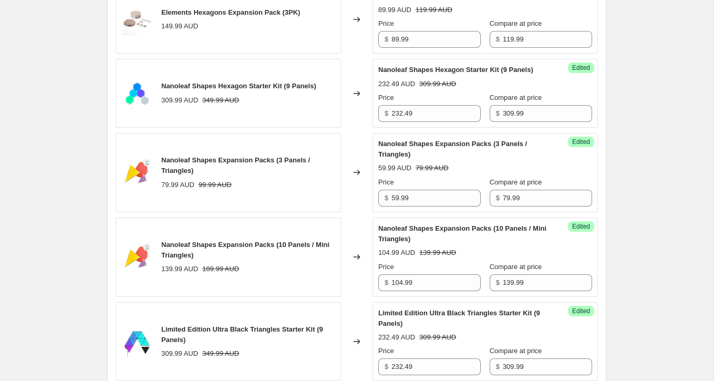
scroll to position [0, 0]
